Goal: Information Seeking & Learning: Learn about a topic

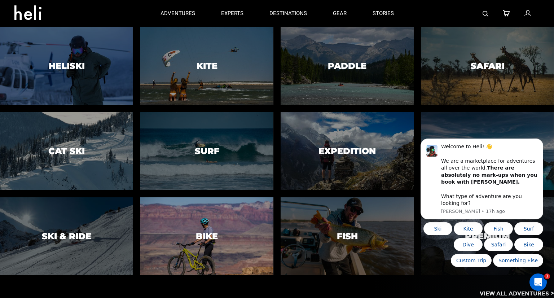
click at [162, 237] on div at bounding box center [207, 236] width 136 height 79
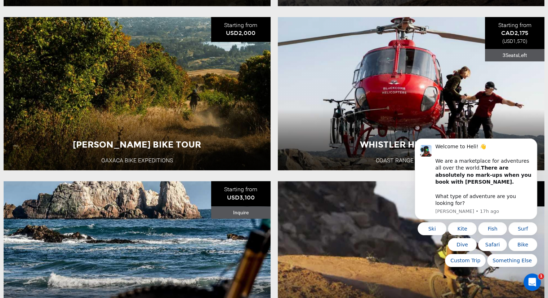
scroll to position [469, 0]
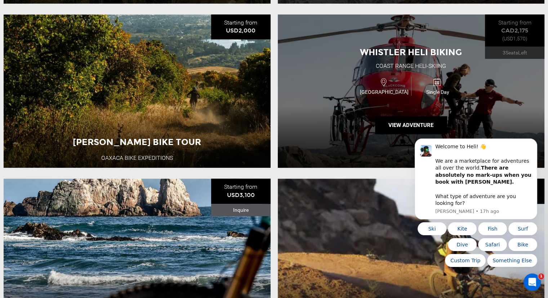
click at [323, 64] on div "Whistler Heli Biking Coast Range Heli-Skiing Canada Single Day View Adventure" at bounding box center [411, 91] width 267 height 154
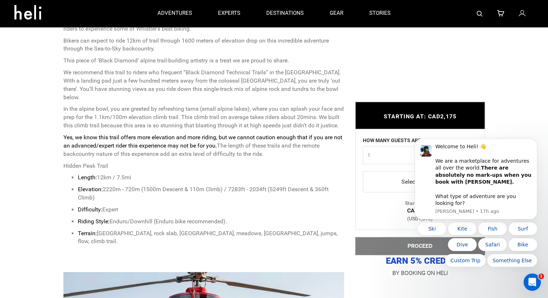
scroll to position [288, 0]
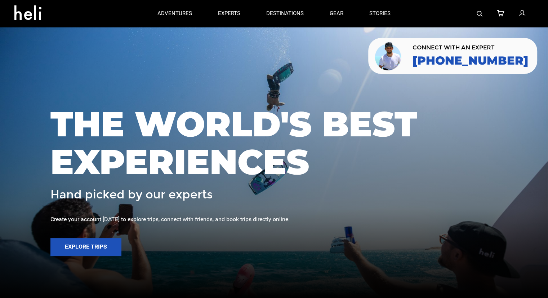
click at [479, 14] on img at bounding box center [480, 14] width 6 height 6
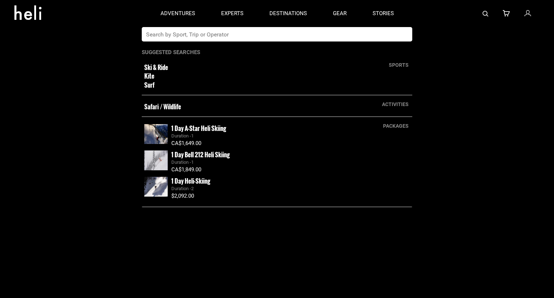
click at [256, 40] on input "text" at bounding box center [270, 34] width 256 height 14
type input "tangiers"
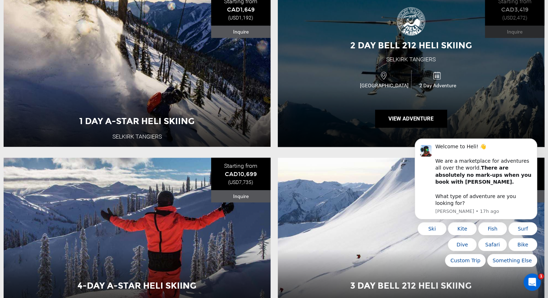
scroll to position [292, 0]
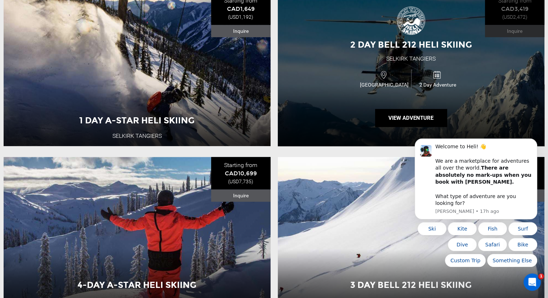
click at [364, 56] on div "2 Day Bell 212 Heli Skiing Selkirk Tangiers Canada 2 Day Adventure View Adventu…" at bounding box center [411, 69] width 267 height 154
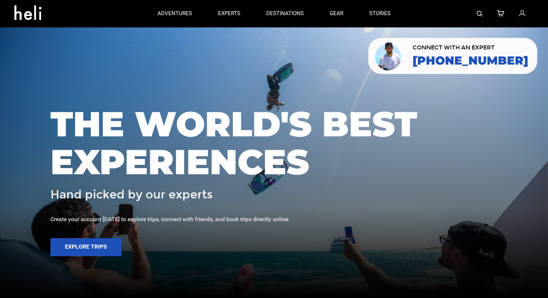
click at [481, 18] on link at bounding box center [480, 13] width 6 height 27
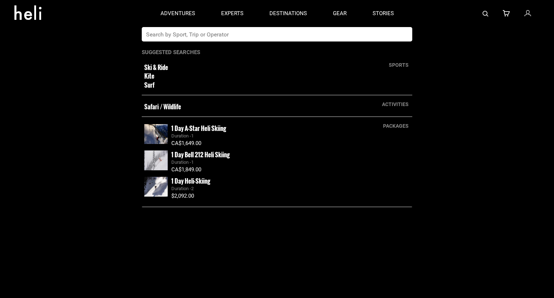
click at [295, 33] on input "text" at bounding box center [270, 34] width 256 height 14
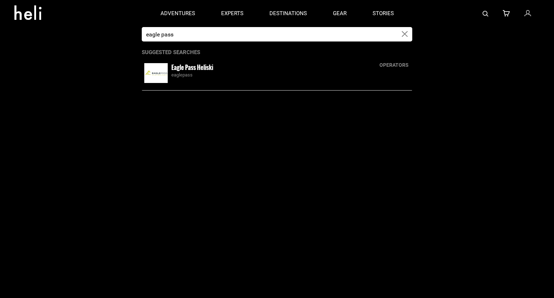
type input "eagle pass"
click at [216, 69] on div "Eagle Pass Heliski eaglepass" at bounding box center [290, 71] width 238 height 16
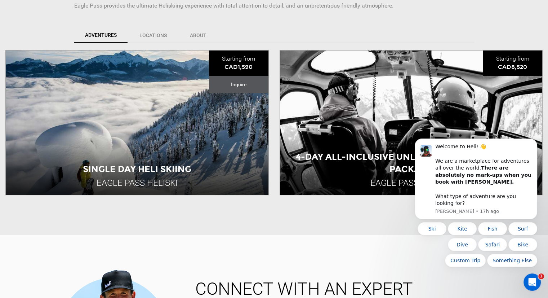
scroll to position [252, 0]
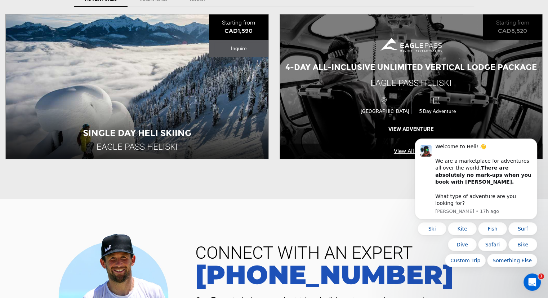
click at [363, 63] on span "4-Day All-Inclusive Unlimited Vertical Lodge Package" at bounding box center [412, 67] width 252 height 10
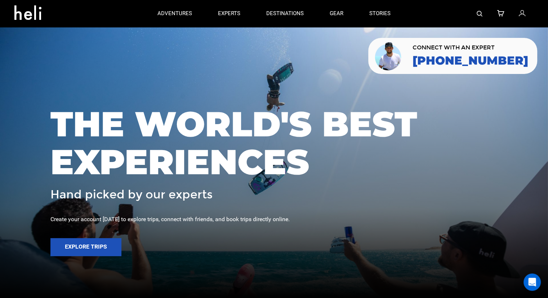
click at [481, 13] on img at bounding box center [480, 14] width 6 height 6
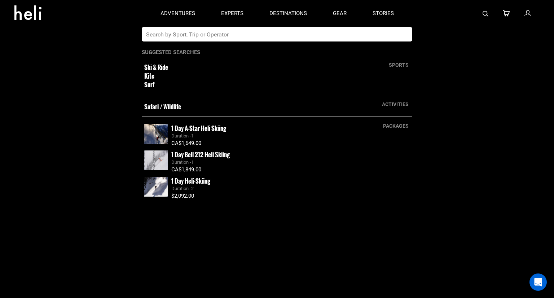
click at [258, 40] on input "text" at bounding box center [270, 34] width 256 height 14
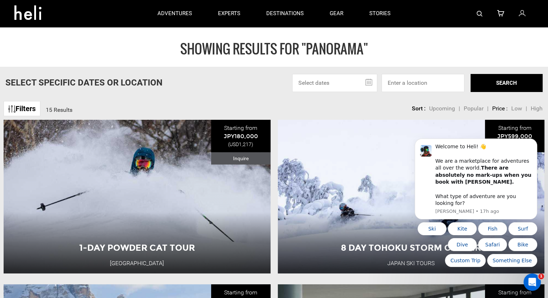
click at [476, 16] on div at bounding box center [469, 13] width 130 height 27
click at [480, 13] on img at bounding box center [480, 14] width 6 height 6
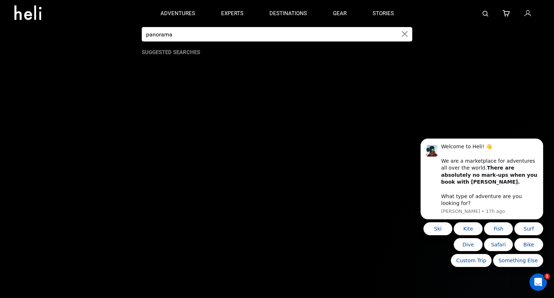
click at [253, 37] on input "panorama" at bounding box center [270, 34] width 256 height 14
click at [253, 38] on input "panorama" at bounding box center [270, 34] width 256 height 14
click at [255, 37] on input "panorama" at bounding box center [270, 34] width 256 height 14
type input "panoramark"
